Goal: Task Accomplishment & Management: Complete application form

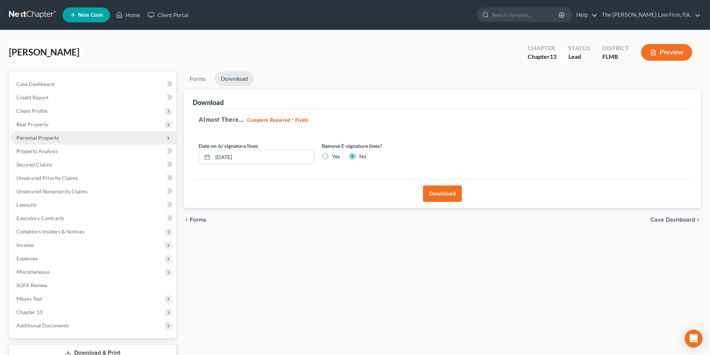
click at [29, 138] on span "Personal Property" at bounding box center [37, 138] width 42 height 6
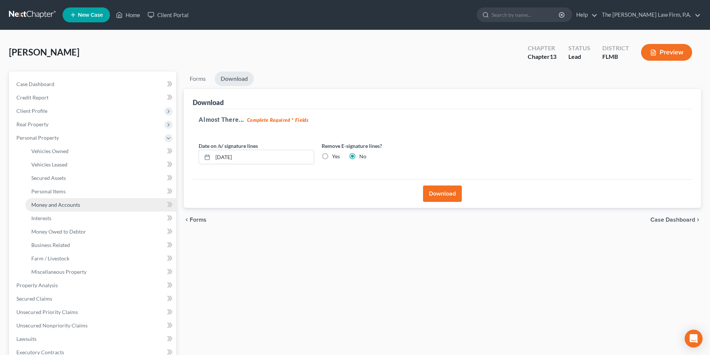
click at [44, 208] on link "Money and Accounts" at bounding box center [100, 204] width 151 height 13
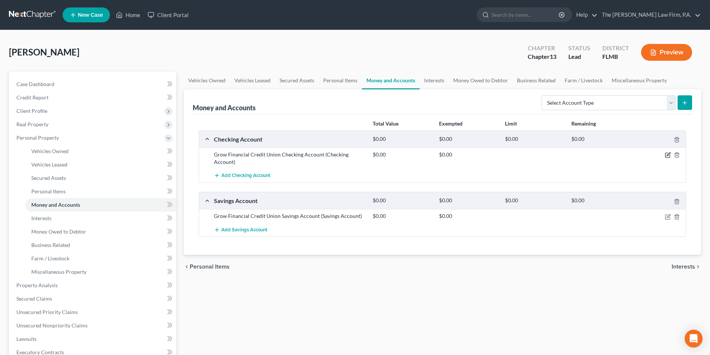
click at [666, 153] on icon "button" at bounding box center [668, 155] width 6 height 6
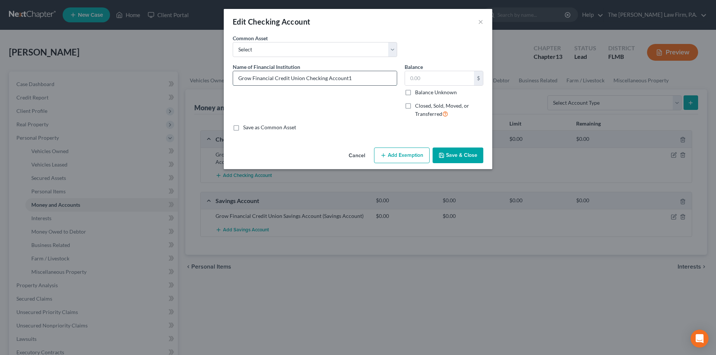
type input "Grow Financial Credit Union Checking Account"
click at [445, 81] on input "text" at bounding box center [439, 78] width 69 height 14
type input "1,034.00"
click at [408, 157] on button "Add Exemption" at bounding box center [402, 156] width 56 height 16
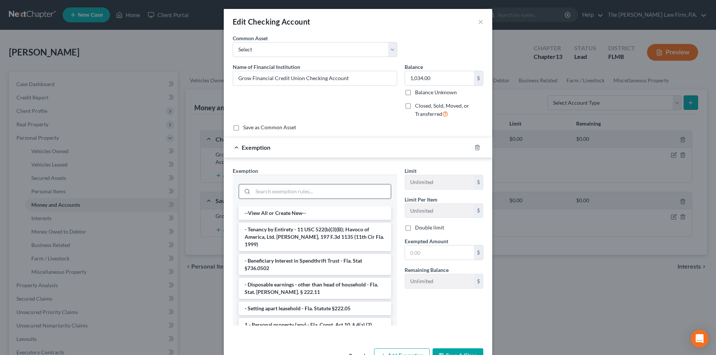
click at [336, 185] on input "search" at bounding box center [322, 192] width 138 height 14
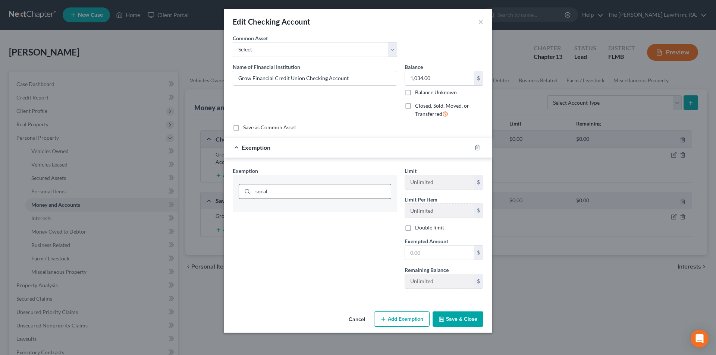
click at [296, 197] on input "socal" at bounding box center [322, 192] width 138 height 14
type input "social"
click at [293, 212] on li "30 - Social Security - Fla. Stat. [PERSON_NAME]. § 222.201" at bounding box center [315, 212] width 152 height 13
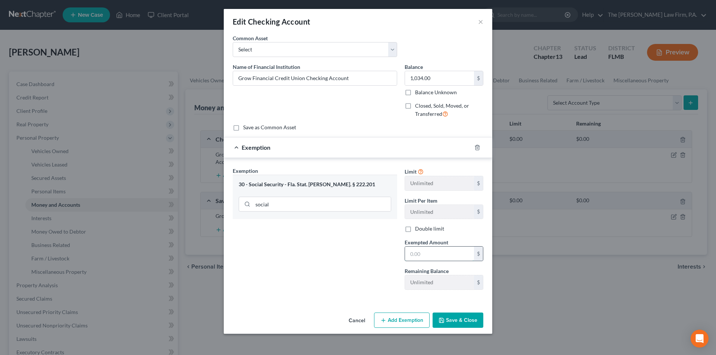
click at [429, 257] on input "text" at bounding box center [439, 254] width 69 height 14
type input "1,034.00"
click at [474, 319] on button "Save & Close" at bounding box center [457, 321] width 51 height 16
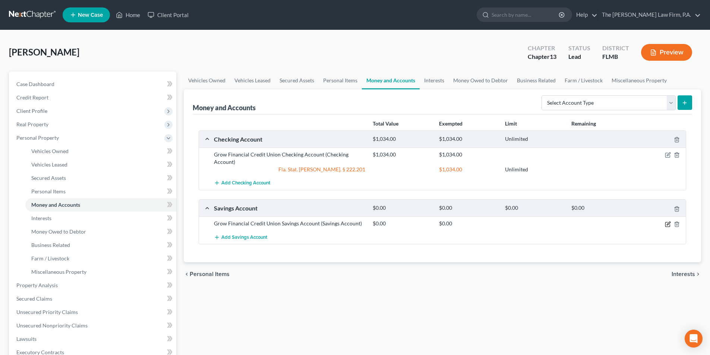
click at [665, 223] on icon "button" at bounding box center [667, 224] width 4 height 4
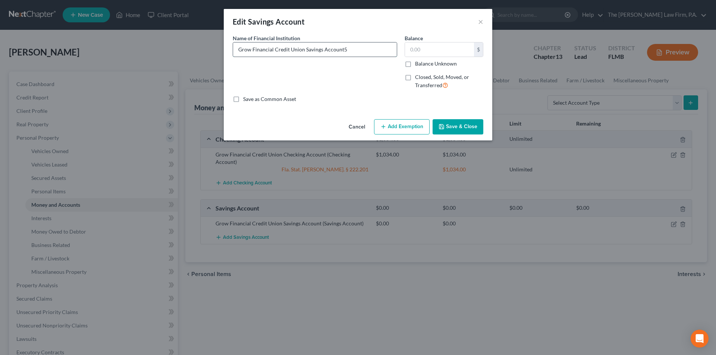
type input "Grow Financial Credit Union Savings Account"
click at [431, 47] on input "text" at bounding box center [439, 49] width 69 height 14
type input "576.00"
click at [404, 132] on button "Add Exemption" at bounding box center [402, 127] width 56 height 16
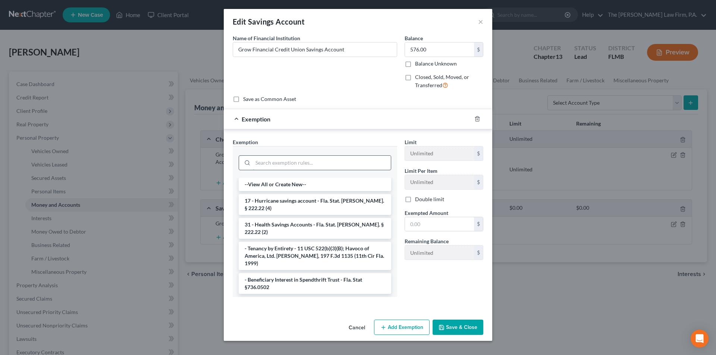
click at [277, 163] on input "search" at bounding box center [322, 163] width 138 height 14
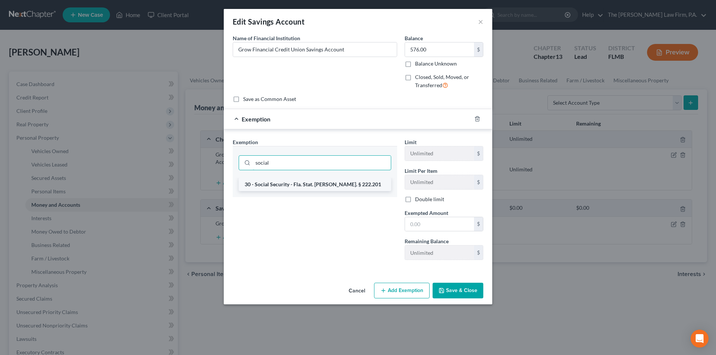
type input "social"
click at [276, 184] on li "30 - Social Security - Fla. Stat. [PERSON_NAME]. § 222.201" at bounding box center [315, 184] width 152 height 13
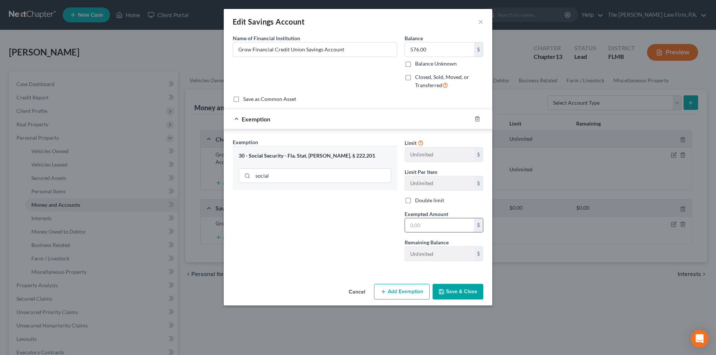
click at [431, 227] on input "text" at bounding box center [439, 225] width 69 height 14
type input "7"
type input "576.00"
click at [458, 291] on button "Save & Close" at bounding box center [457, 292] width 51 height 16
